Goal: Task Accomplishment & Management: Manage account settings

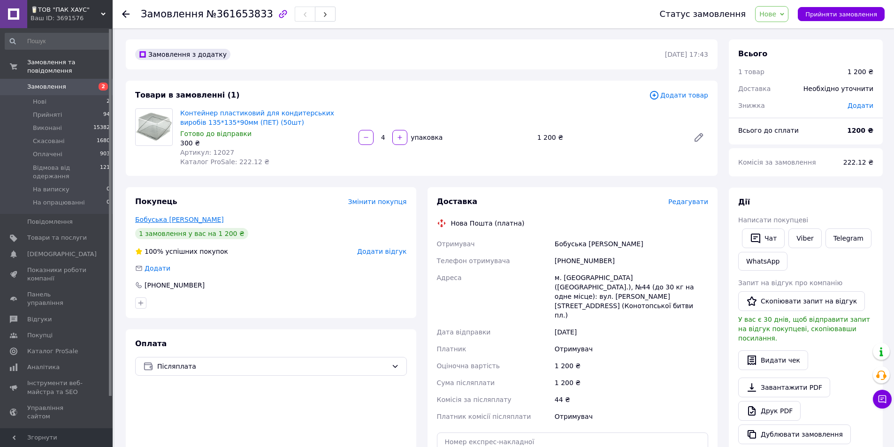
click at [166, 217] on link "Бобуська Валерія" at bounding box center [179, 220] width 89 height 8
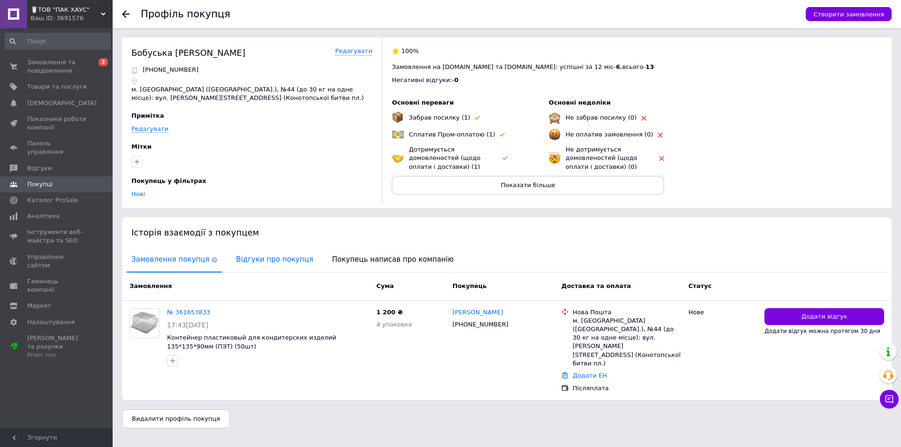
click at [244, 252] on span "Відгуки про покупця" at bounding box center [274, 260] width 86 height 24
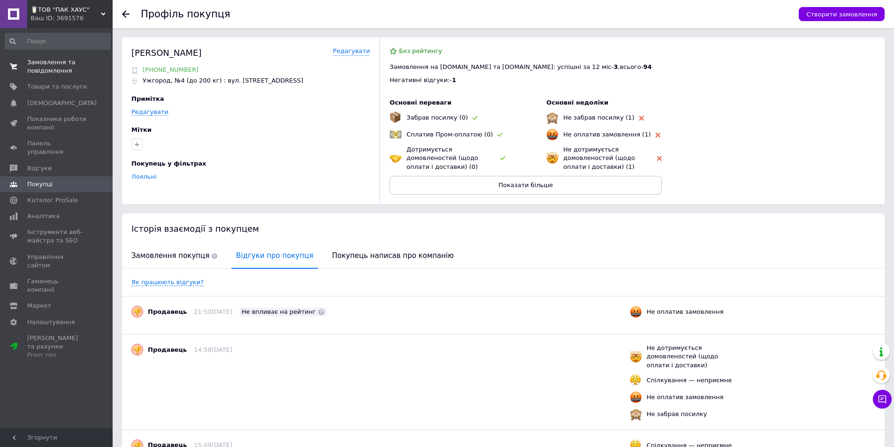
click at [38, 62] on span "Замовлення та повідомлення" at bounding box center [57, 66] width 60 height 17
